Goal: Information Seeking & Learning: Learn about a topic

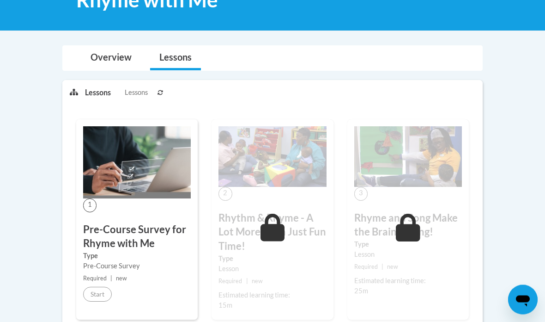
scroll to position [162, 0]
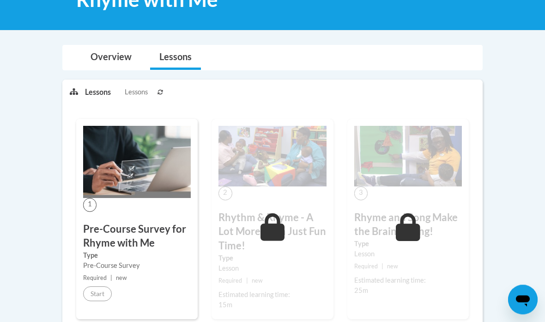
click at [158, 90] on icon at bounding box center [161, 93] width 6 height 6
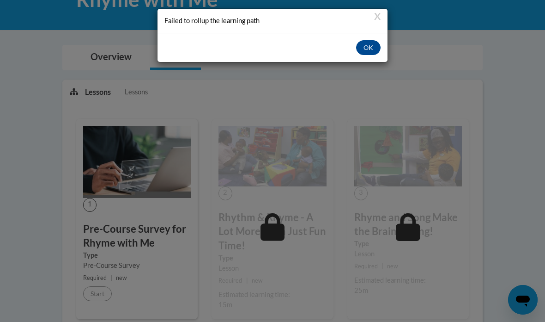
click at [367, 46] on button "OK" at bounding box center [368, 47] width 24 height 15
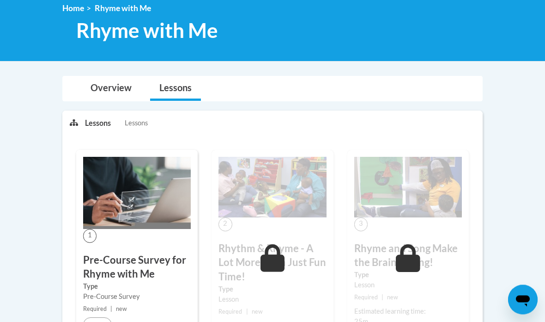
scroll to position [0, 0]
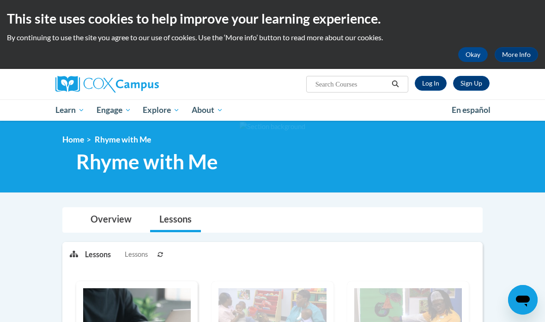
click at [432, 83] on link "Log In" at bounding box center [431, 83] width 32 height 15
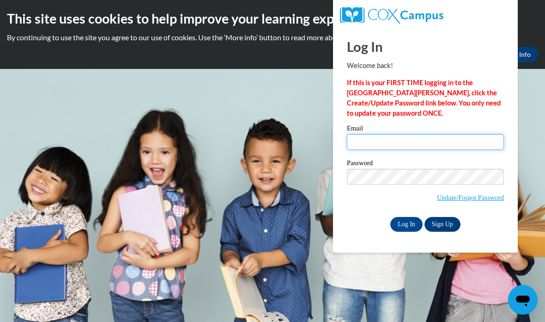
click at [438, 142] on input "Email" at bounding box center [425, 142] width 157 height 16
type input "mommyfox25@gmail.com"
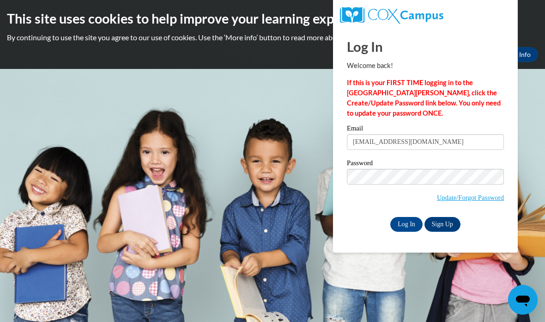
click at [404, 224] on input "Log In" at bounding box center [406, 224] width 32 height 15
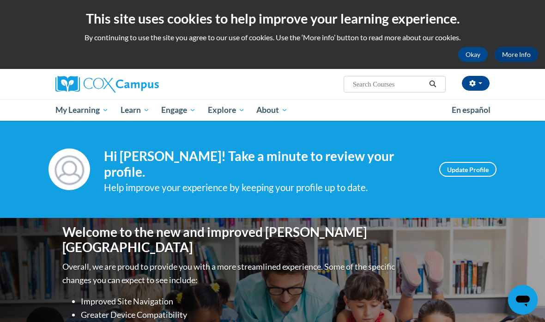
click at [523, 90] on div "Jennifer Fox (America/New_York UTC-04:00) My Profile Inbox My Transcripts Log O…" at bounding box center [272, 95] width 545 height 52
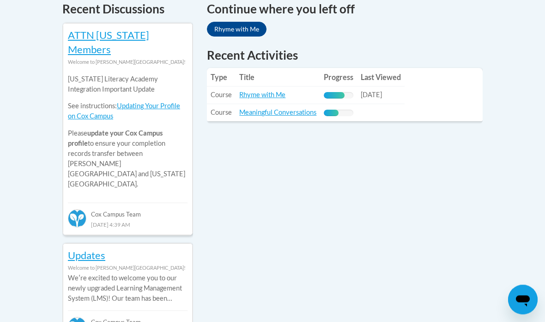
scroll to position [416, 0]
click at [271, 91] on link "Rhyme with Me" at bounding box center [262, 95] width 46 height 8
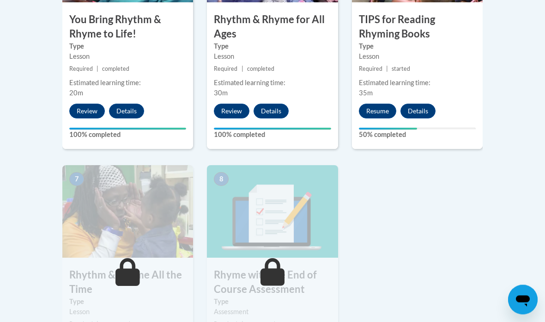
click at [379, 113] on button "Resume" at bounding box center [377, 111] width 37 height 15
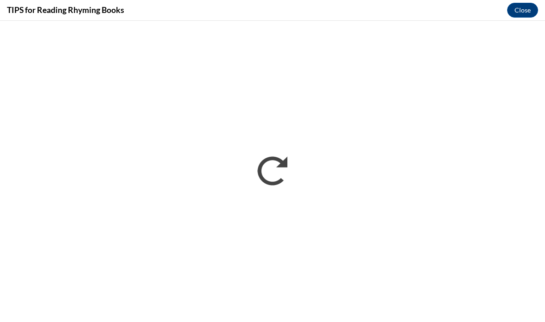
scroll to position [944, 0]
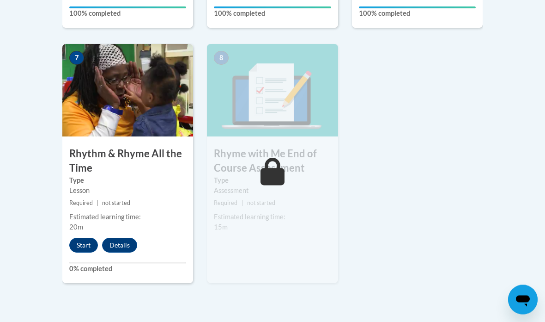
scroll to position [795, 0]
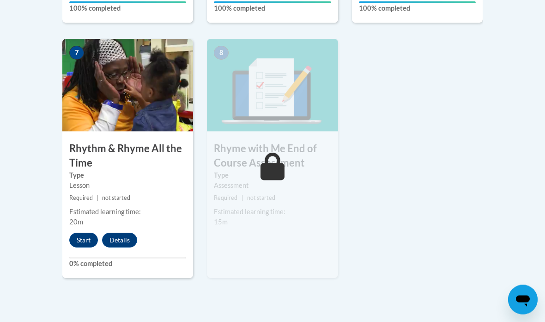
click at [81, 239] on button "Start" at bounding box center [83, 240] width 29 height 15
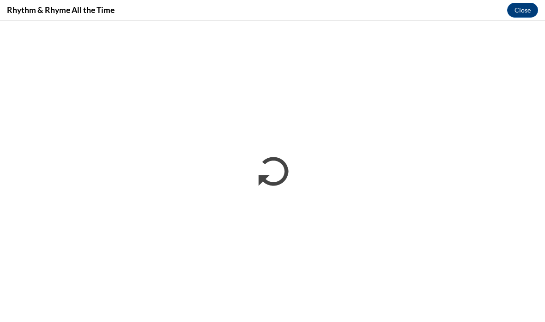
scroll to position [832, 0]
click at [521, 9] on button "Close" at bounding box center [522, 10] width 31 height 15
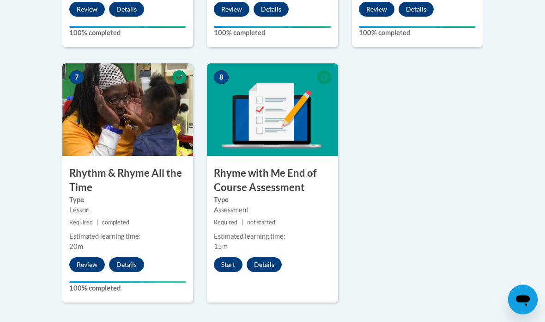
click at [225, 257] on button "Start" at bounding box center [228, 264] width 29 height 15
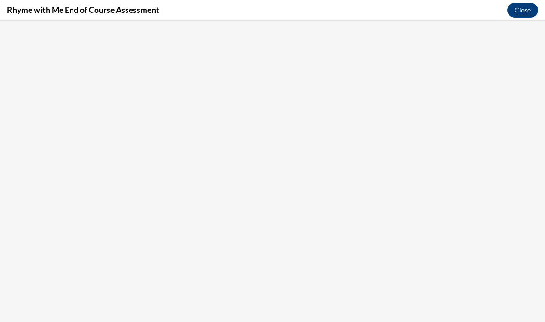
scroll to position [0, 0]
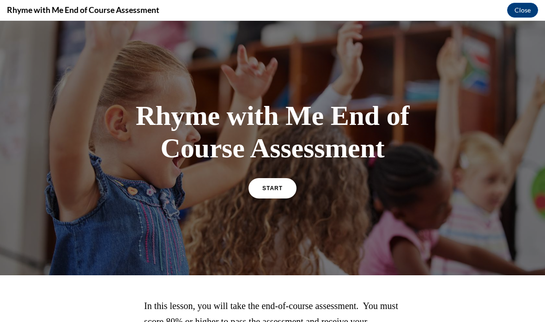
click at [289, 196] on link "START" at bounding box center [273, 188] width 48 height 20
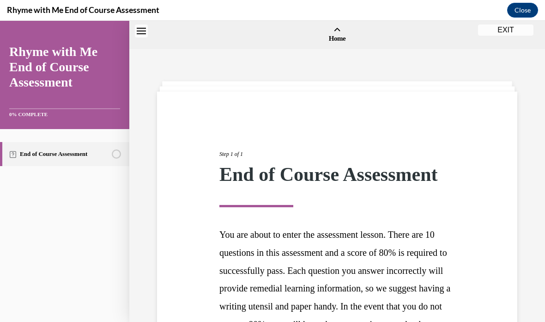
scroll to position [29, 0]
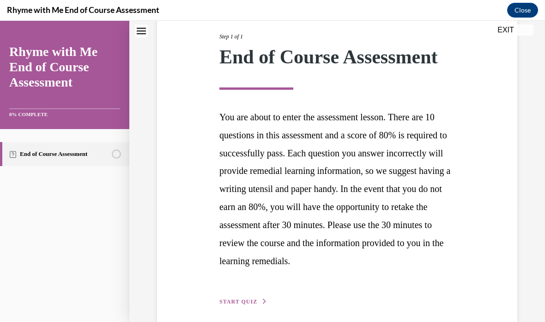
click at [243, 302] on button "START QUIZ" at bounding box center [243, 301] width 48 height 8
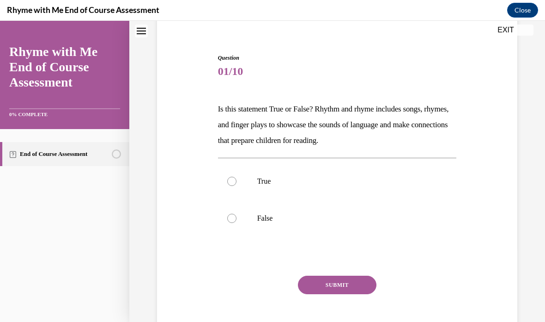
scroll to position [75, 0]
click at [253, 195] on label "True" at bounding box center [337, 181] width 239 height 37
click at [237, 186] on input "True" at bounding box center [231, 180] width 9 height 9
radio input "true"
click at [342, 285] on button "SUBMIT" at bounding box center [337, 284] width 79 height 18
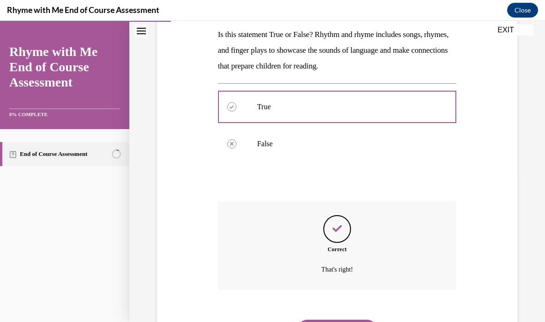
click at [346, 321] on button "NEXT" at bounding box center [337, 328] width 79 height 18
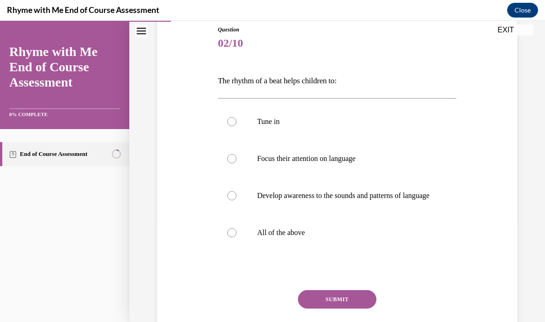
click at [307, 167] on label "Focus their attention on language" at bounding box center [337, 158] width 239 height 37
click at [237, 163] on input "Focus their attention on language" at bounding box center [231, 158] width 9 height 9
radio input "true"
click at [298, 251] on label "All of the above" at bounding box center [337, 232] width 239 height 37
click at [237, 237] on input "All of the above" at bounding box center [231, 232] width 9 height 9
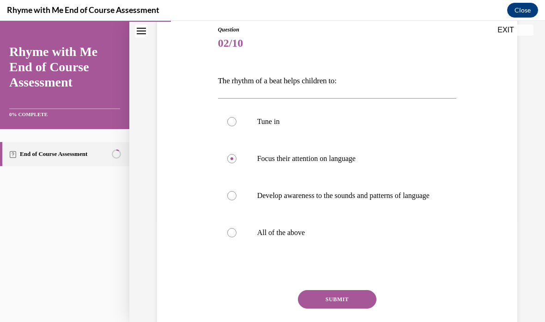
radio input "true"
click at [354, 308] on button "SUBMIT" at bounding box center [337, 299] width 79 height 18
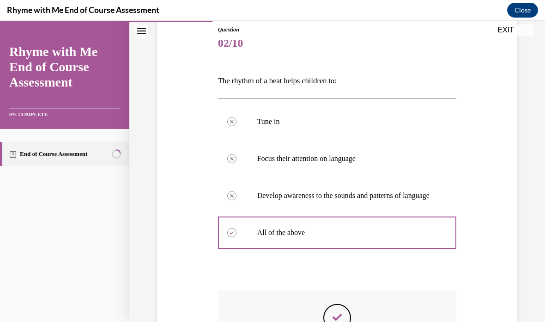
scroll to position [11, 0]
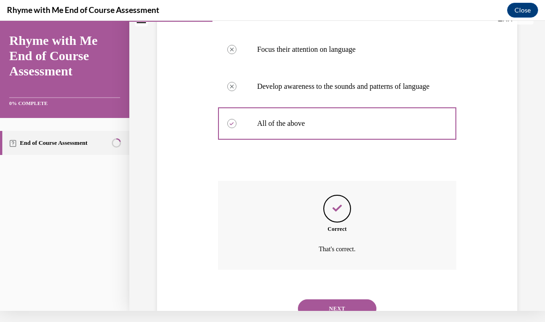
click at [349, 308] on button "NEXT" at bounding box center [337, 308] width 79 height 18
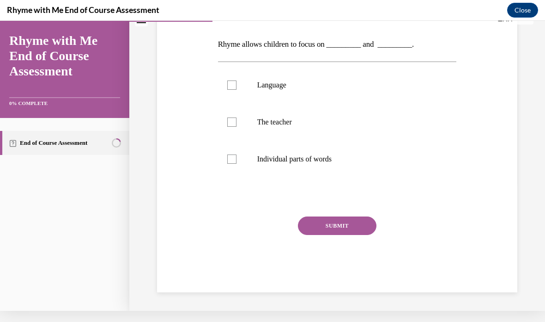
scroll to position [80, 0]
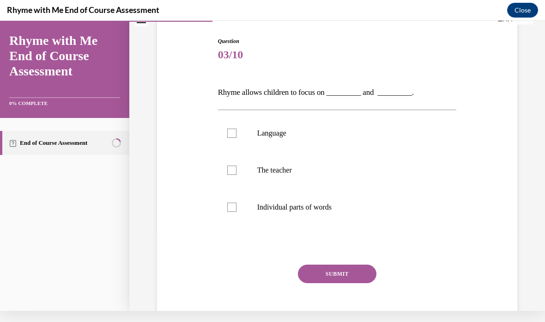
click at [237, 141] on label "Language" at bounding box center [337, 133] width 239 height 37
click at [237, 138] on input "Language" at bounding box center [231, 132] width 9 height 9
checkbox input "true"
click at [234, 211] on div at bounding box center [231, 206] width 9 height 9
click at [234, 211] on input "Individual parts of words" at bounding box center [231, 206] width 9 height 9
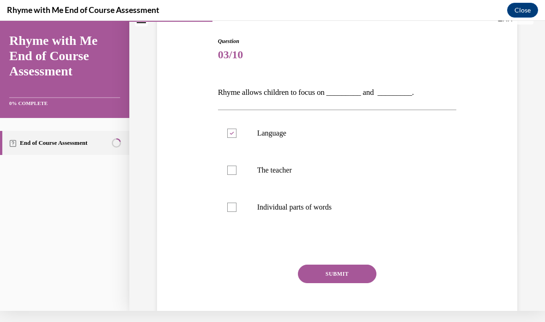
checkbox input "true"
click at [234, 170] on div at bounding box center [231, 169] width 9 height 9
click at [234, 170] on input "The teacher" at bounding box center [231, 169] width 9 height 9
click at [244, 175] on label "The teacher" at bounding box center [337, 170] width 239 height 37
click at [237, 175] on input "The teacher" at bounding box center [231, 169] width 9 height 9
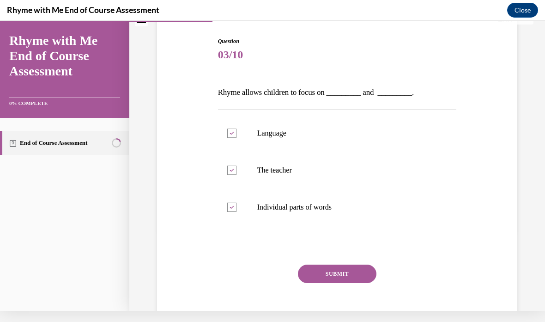
checkbox input "false"
click at [349, 282] on button "SUBMIT" at bounding box center [337, 273] width 79 height 18
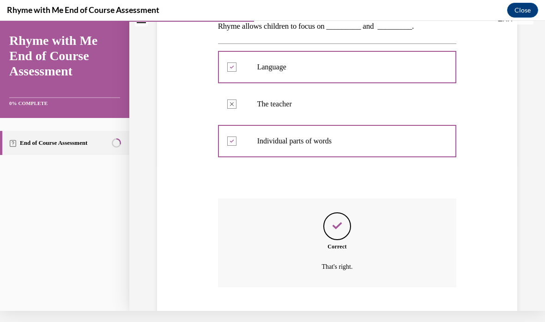
scroll to position [155, 0]
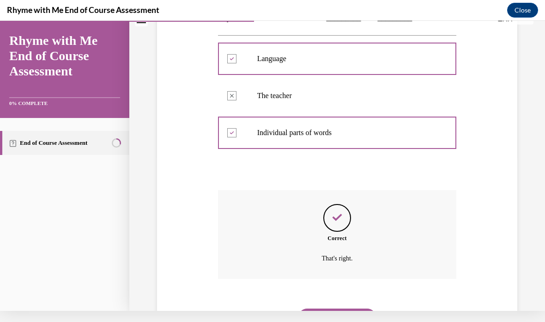
click at [340, 308] on button "NEXT" at bounding box center [337, 317] width 79 height 18
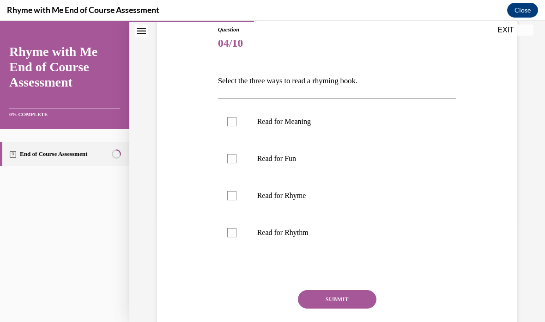
click at [231, 151] on label "Read for Fun" at bounding box center [337, 158] width 239 height 37
click at [231, 154] on input "Read for Fun" at bounding box center [231, 158] width 9 height 9
checkbox input "true"
click at [231, 122] on div at bounding box center [231, 121] width 9 height 9
click at [231, 122] on input "Read for Meaning" at bounding box center [231, 121] width 9 height 9
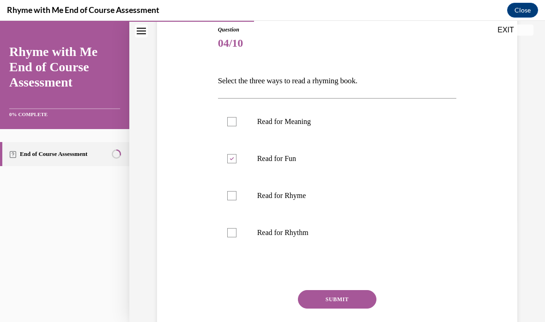
checkbox input "true"
click at [241, 199] on label "Read for Rhyme" at bounding box center [337, 195] width 239 height 37
click at [237, 199] on input "Read for Rhyme" at bounding box center [231, 195] width 9 height 9
checkbox input "true"
click at [352, 298] on button "SUBMIT" at bounding box center [337, 299] width 79 height 18
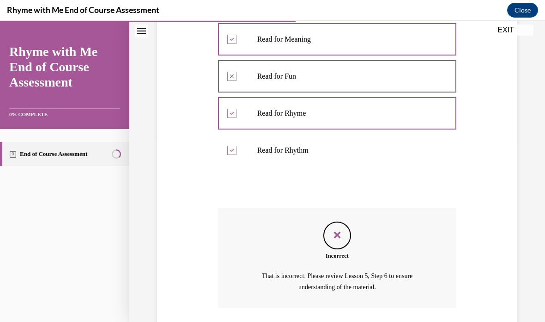
scroll to position [202, 0]
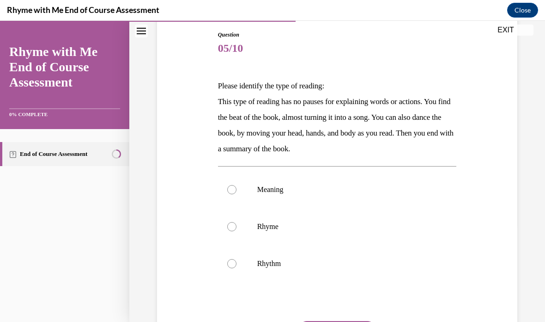
scroll to position [99, 0]
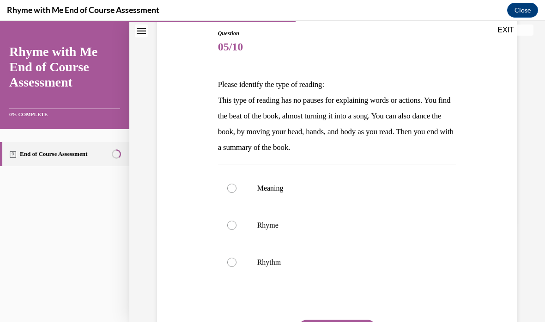
click at [270, 265] on p "Rhythm" at bounding box center [345, 261] width 176 height 9
click at [237, 265] on input "Rhythm" at bounding box center [231, 261] width 9 height 9
radio input "true"
click at [341, 321] on button "SUBMIT" at bounding box center [337, 328] width 79 height 18
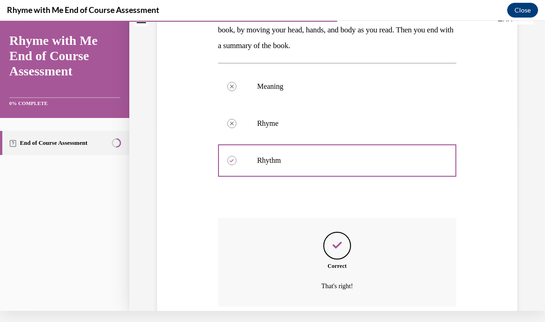
scroll to position [218, 0]
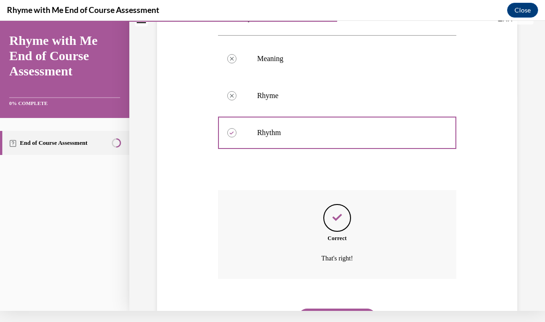
click at [335, 310] on button "NEXT" at bounding box center [337, 317] width 79 height 18
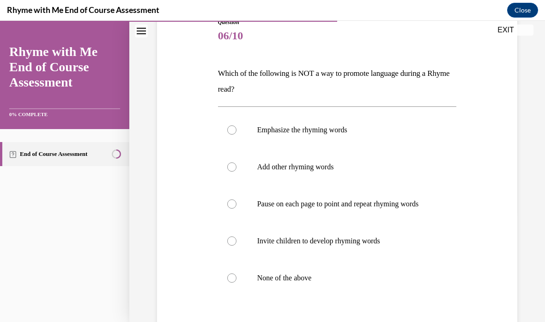
scroll to position [113, 0]
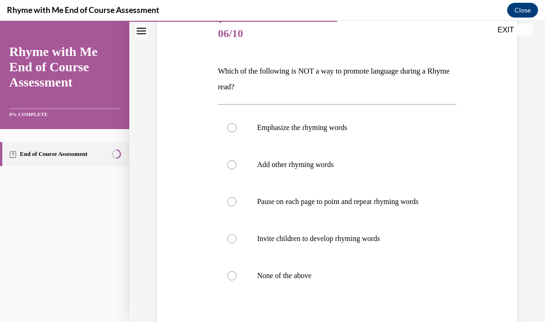
click at [260, 280] on p "None of the above" at bounding box center [345, 275] width 176 height 9
click at [237, 280] on input "None of the above" at bounding box center [231, 275] width 9 height 9
radio input "true"
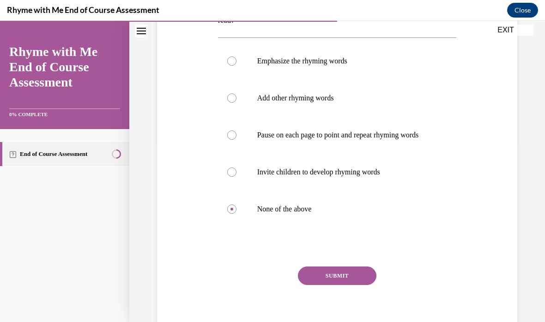
click at [337, 285] on button "SUBMIT" at bounding box center [337, 275] width 79 height 18
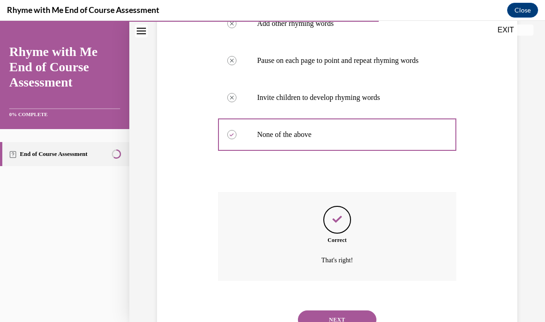
click at [351, 318] on button "NEXT" at bounding box center [337, 319] width 79 height 18
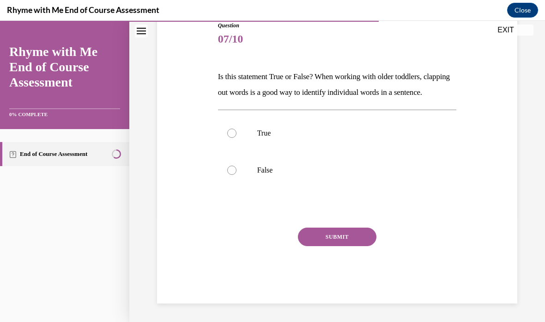
scroll to position [75, 0]
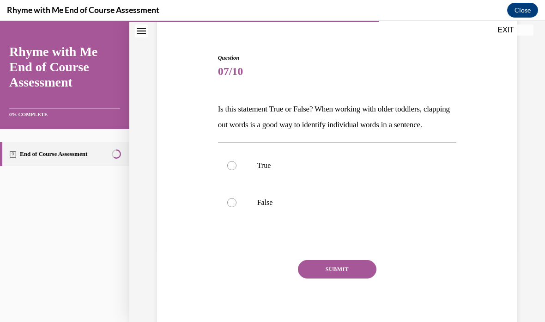
click at [246, 180] on label "True" at bounding box center [337, 165] width 239 height 37
click at [237, 170] on input "True" at bounding box center [231, 165] width 9 height 9
radio input "true"
click at [338, 278] on button "SUBMIT" at bounding box center [337, 269] width 79 height 18
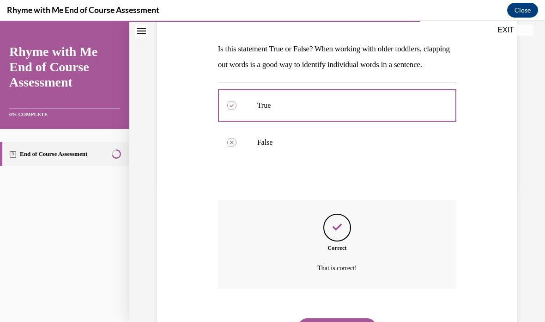
scroll to position [149, 0]
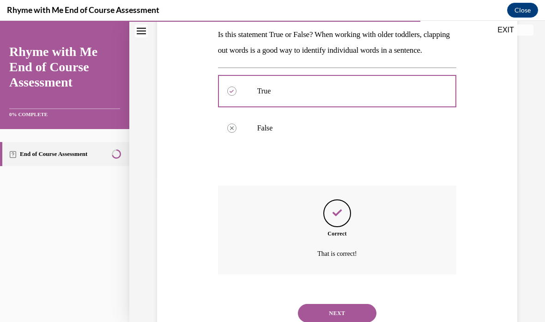
click at [347, 319] on button "NEXT" at bounding box center [337, 313] width 79 height 18
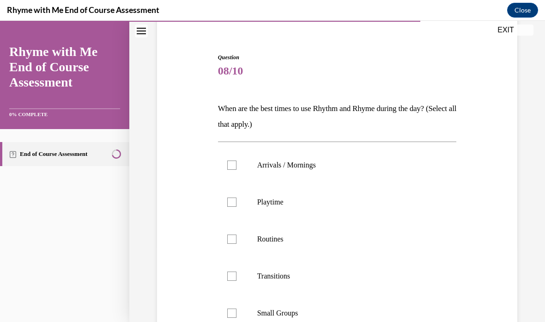
scroll to position [85, 0]
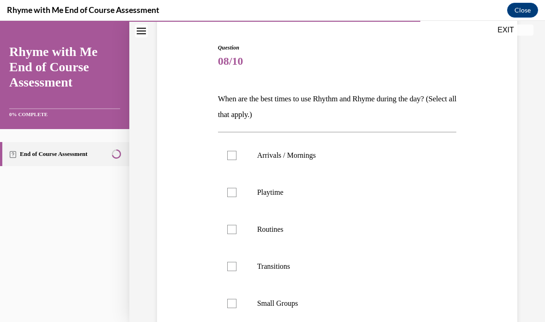
click at [305, 161] on label "Arrivals / Mornings" at bounding box center [337, 155] width 239 height 37
click at [237, 160] on input "Arrivals / Mornings" at bounding box center [231, 155] width 9 height 9
checkbox input "true"
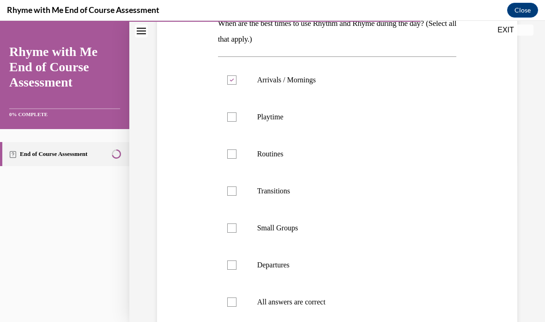
scroll to position [166, 0]
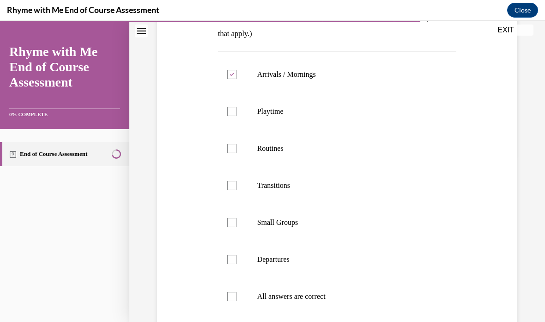
click at [244, 191] on label "Transitions" at bounding box center [337, 185] width 239 height 37
click at [237, 190] on input "Transitions" at bounding box center [231, 185] width 9 height 9
checkbox input "true"
click at [239, 300] on label "All answers are correct" at bounding box center [337, 296] width 239 height 37
click at [237, 300] on input "All answers are correct" at bounding box center [231, 295] width 9 height 9
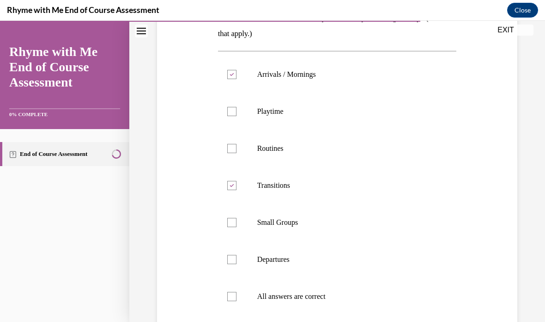
checkbox input "true"
click at [232, 272] on label "Departures" at bounding box center [337, 259] width 239 height 37
click at [232, 264] on input "Departures" at bounding box center [231, 259] width 9 height 9
checkbox input "true"
click at [237, 223] on label "Small Groups" at bounding box center [337, 222] width 239 height 37
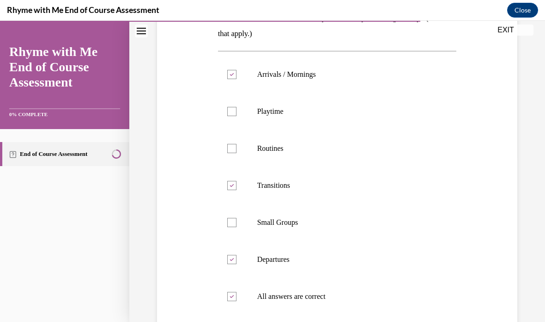
click at [237, 223] on input "Small Groups" at bounding box center [231, 222] width 9 height 9
click at [234, 219] on div at bounding box center [231, 222] width 9 height 9
click at [234, 219] on input "Small Groups" at bounding box center [231, 222] width 9 height 9
checkbox input "false"
click at [237, 259] on label "Departures" at bounding box center [337, 259] width 239 height 37
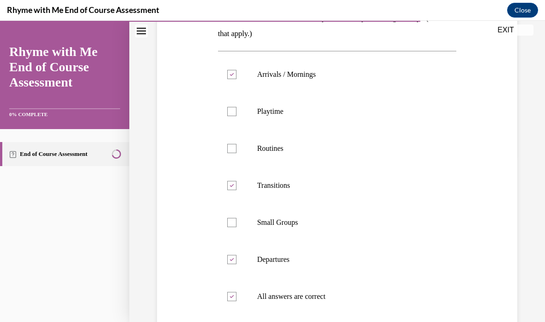
click at [237, 259] on input "Departures" at bounding box center [231, 259] width 9 height 9
checkbox input "false"
click at [239, 185] on label "Transitions" at bounding box center [337, 185] width 239 height 37
click at [237, 185] on input "Transitions" at bounding box center [231, 185] width 9 height 9
checkbox input "false"
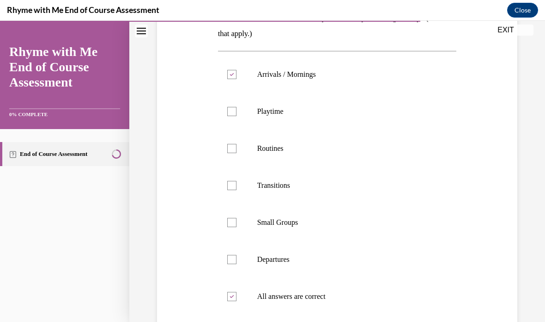
click at [237, 72] on label "Arrivals / Mornings" at bounding box center [337, 74] width 239 height 37
click at [237, 72] on input "Arrivals / Mornings" at bounding box center [231, 74] width 9 height 9
checkbox input "false"
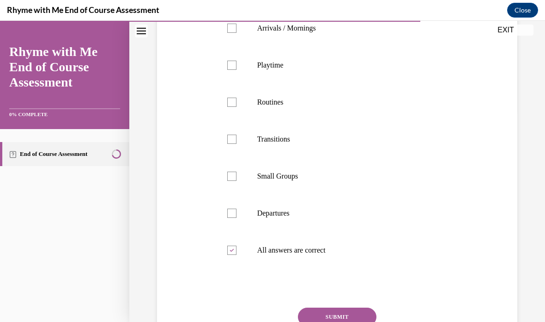
click at [342, 318] on button "SUBMIT" at bounding box center [337, 316] width 79 height 18
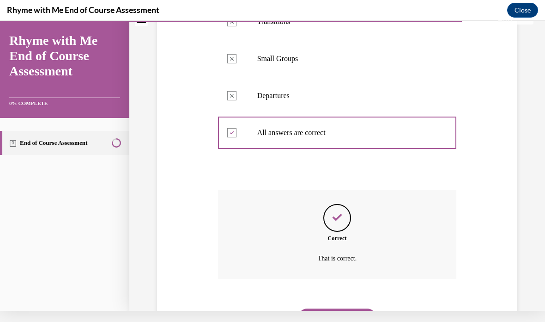
click at [350, 308] on button "NEXT" at bounding box center [337, 317] width 79 height 18
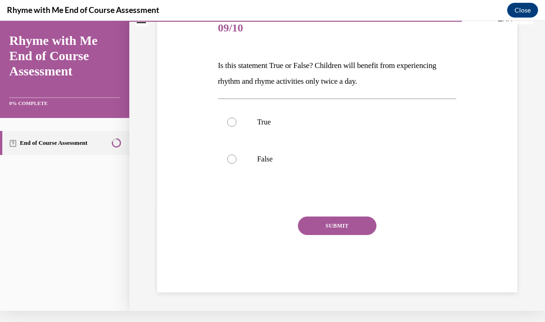
scroll to position [59, 0]
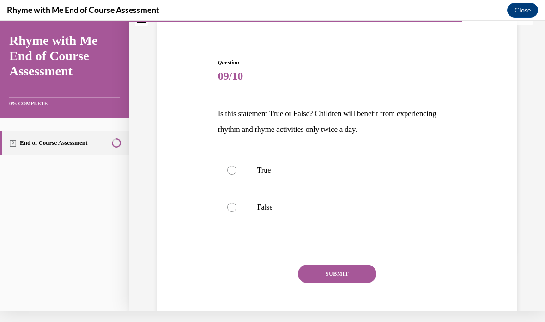
click at [243, 207] on label "False" at bounding box center [337, 206] width 239 height 37
click at [237, 207] on input "False" at bounding box center [231, 206] width 9 height 9
radio input "true"
click at [340, 271] on button "SUBMIT" at bounding box center [337, 273] width 79 height 18
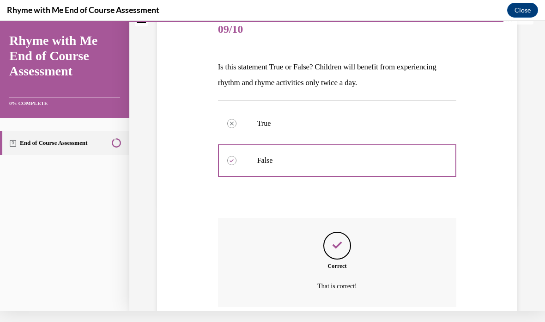
scroll to position [134, 0]
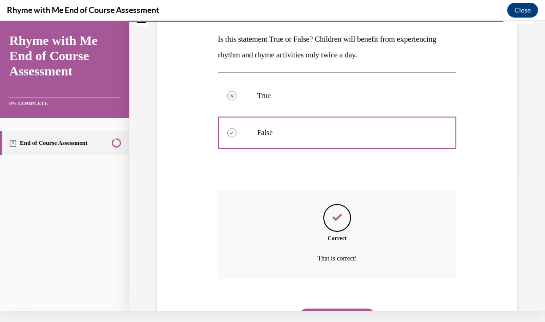
click at [345, 308] on button "NEXT" at bounding box center [337, 317] width 79 height 18
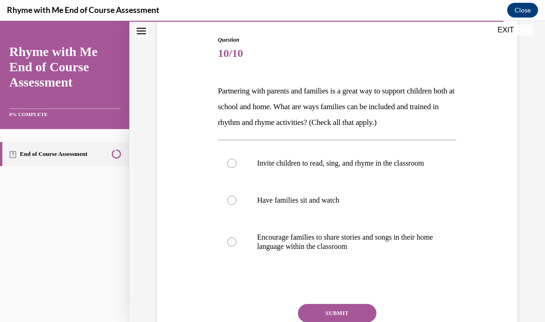
scroll to position [93, 0]
click at [384, 250] on p "Encourage families to share stories and songs in their home language within the…" at bounding box center [345, 241] width 176 height 18
click at [237, 246] on input "Encourage families to share stories and songs in their home language within the…" at bounding box center [231, 241] width 9 height 9
radio input "true"
click at [354, 321] on button "SUBMIT" at bounding box center [337, 312] width 79 height 18
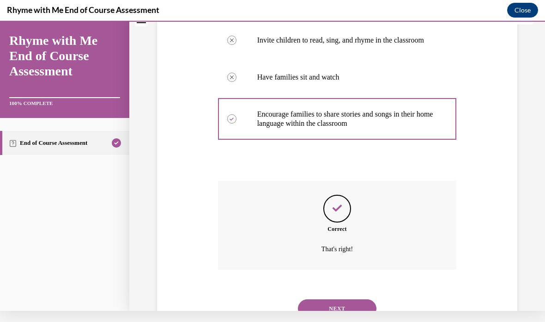
scroll to position [205, 0]
click at [349, 308] on button "NEXT" at bounding box center [337, 308] width 79 height 18
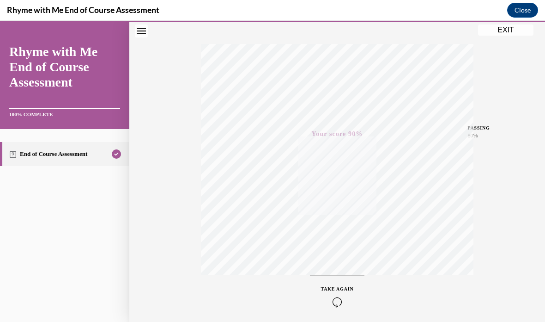
scroll to position [136, 0]
click at [507, 32] on button "EXIT" at bounding box center [505, 29] width 55 height 11
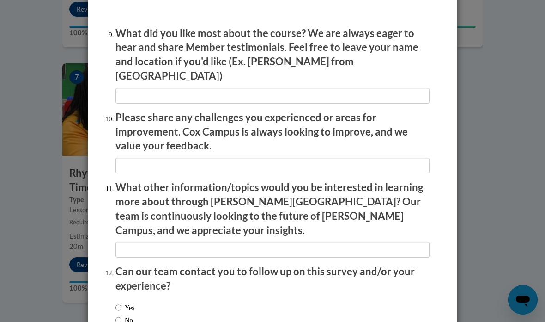
scroll to position [1545, 0]
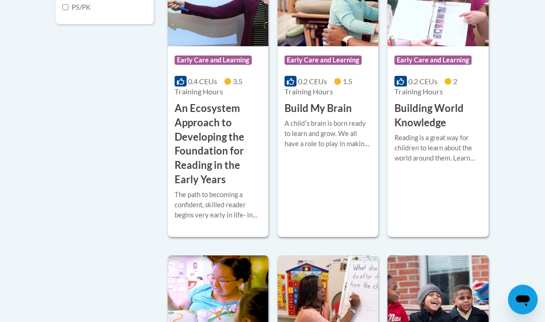
checkbox input "true"
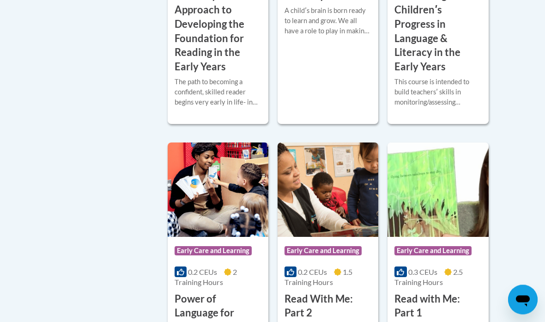
scroll to position [487, 0]
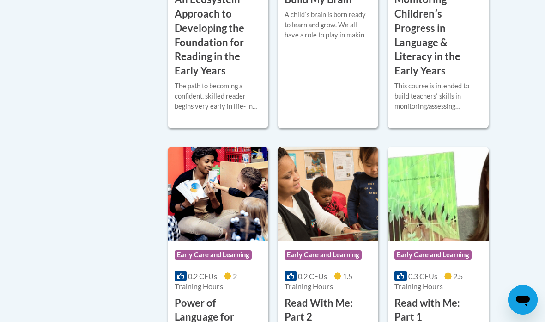
click at [448, 78] on h3 "Monitoring Childrenʹs Progress in Language & Literacy in the Early Years" at bounding box center [438, 35] width 87 height 85
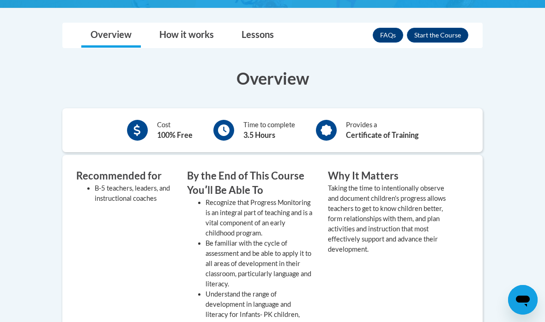
scroll to position [273, 0]
click at [440, 36] on button "Enroll" at bounding box center [437, 35] width 61 height 15
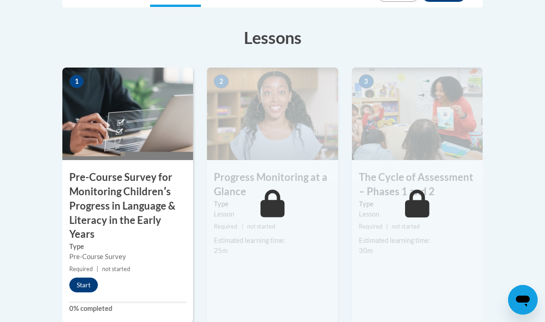
scroll to position [309, 0]
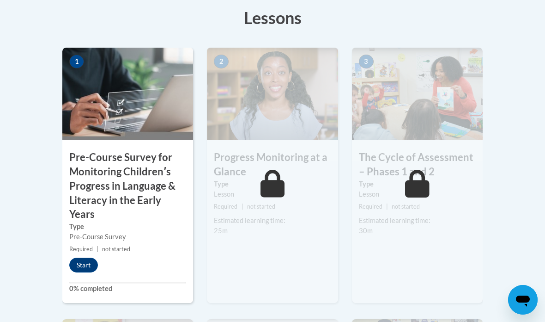
click at [86, 264] on button "Start" at bounding box center [83, 264] width 29 height 15
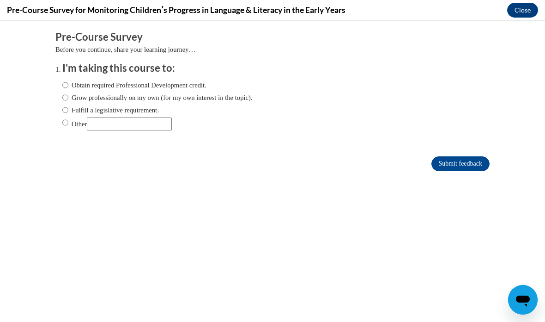
scroll to position [0, 0]
click at [68, 84] on input "Obtain required Professional Development credit." at bounding box center [65, 85] width 6 height 10
radio input "true"
click at [461, 166] on input "Submit feedback" at bounding box center [460, 163] width 58 height 15
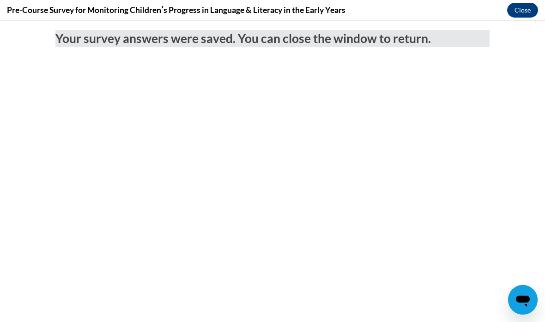
click at [512, 16] on button "Close" at bounding box center [522, 10] width 31 height 15
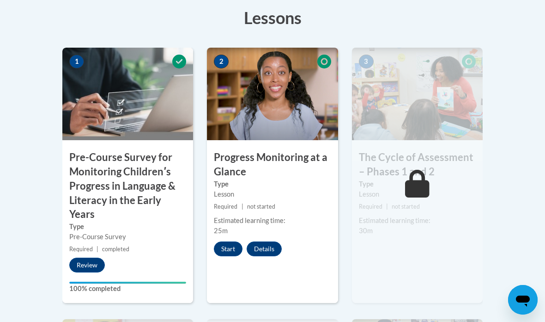
click at [228, 249] on button "Start" at bounding box center [228, 248] width 29 height 15
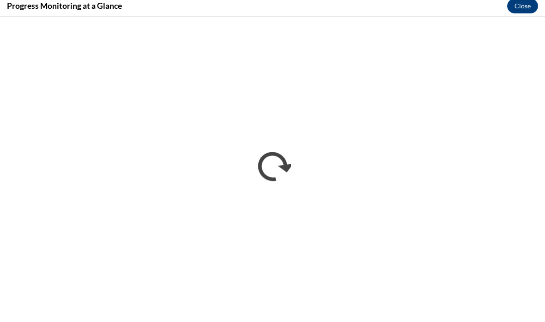
scroll to position [313, 0]
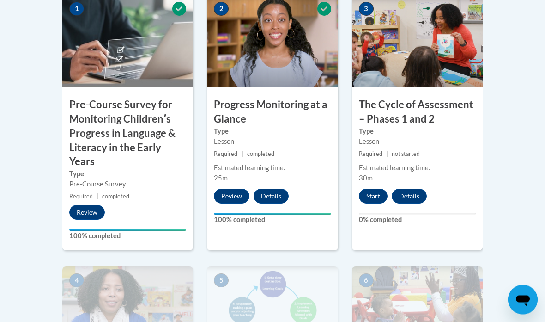
click at [372, 194] on button "Start" at bounding box center [373, 196] width 29 height 15
